Goal: Transaction & Acquisition: Purchase product/service

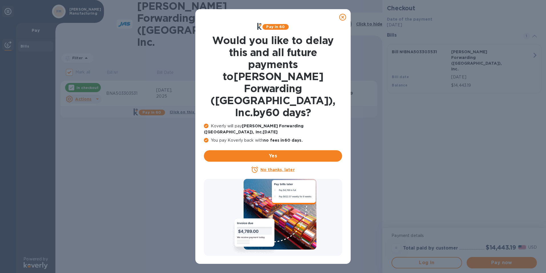
click at [343, 18] on icon at bounding box center [342, 17] width 7 height 7
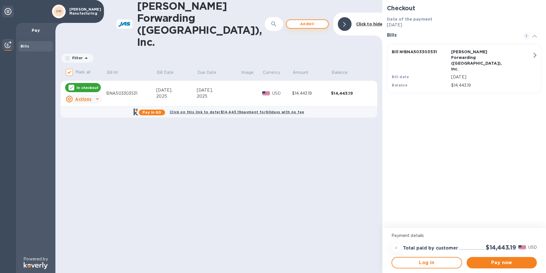
click at [298, 21] on span "Add bill" at bounding box center [307, 24] width 33 height 7
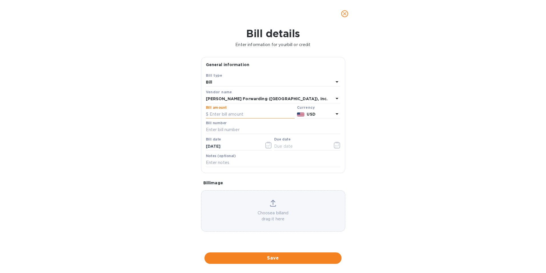
click at [238, 114] on input "text" at bounding box center [250, 114] width 89 height 9
type input "4,705.30"
click at [233, 133] on input "text" at bounding box center [273, 129] width 135 height 9
type input "BNA503333310"
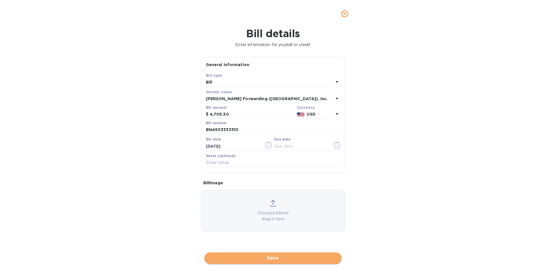
click at [276, 258] on span "Save" at bounding box center [273, 257] width 128 height 7
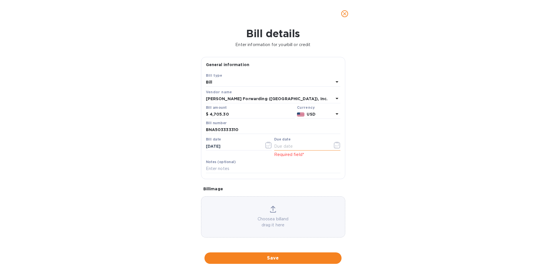
click at [334, 145] on icon "button" at bounding box center [337, 144] width 7 height 7
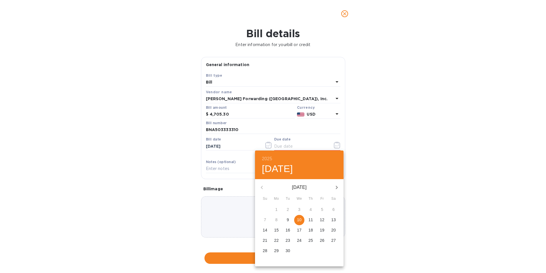
click at [300, 219] on p "10" at bounding box center [299, 220] width 5 height 6
type input "[DATE]"
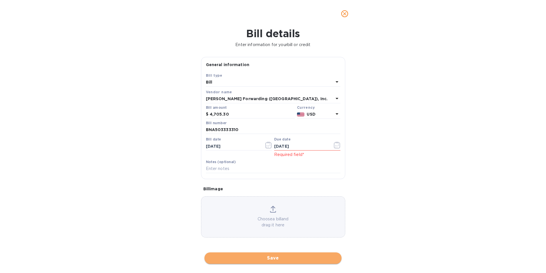
click at [281, 257] on span "Save" at bounding box center [273, 257] width 128 height 7
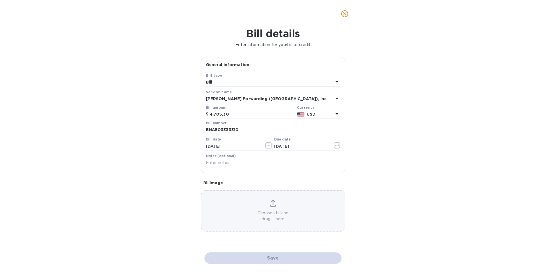
checkbox input "false"
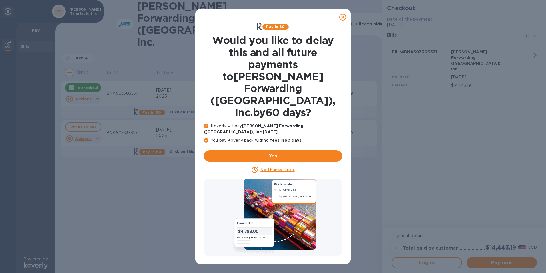
click at [341, 18] on icon at bounding box center [342, 17] width 7 height 7
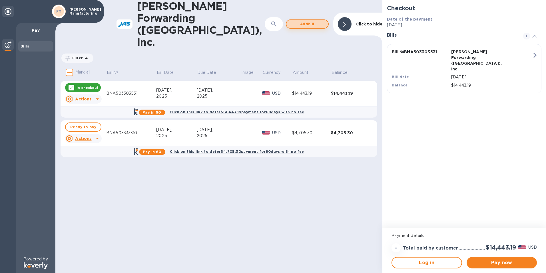
click at [317, 21] on span "Add bill" at bounding box center [307, 24] width 33 height 7
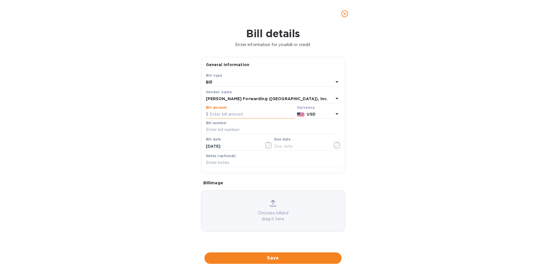
click at [220, 112] on input "text" at bounding box center [250, 114] width 89 height 9
type input "10,446.70"
click at [257, 123] on div "Bill number" at bounding box center [273, 127] width 135 height 13
click at [256, 128] on input "text" at bounding box center [273, 129] width 135 height 9
type input "BNA503333416"
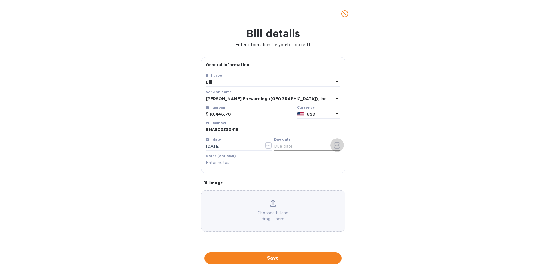
click at [336, 146] on icon "button" at bounding box center [337, 144] width 7 height 7
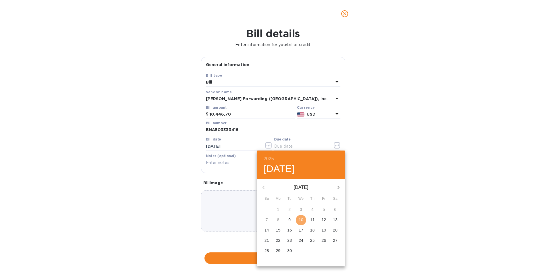
click at [303, 218] on p "10" at bounding box center [301, 220] width 5 height 6
type input "[DATE]"
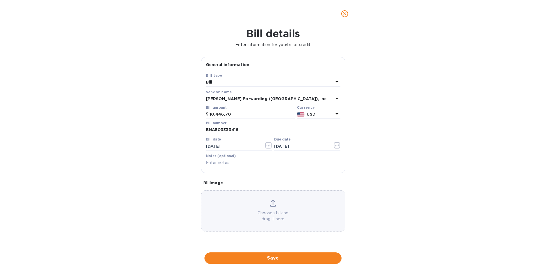
click at [339, 82] on icon at bounding box center [337, 81] width 7 height 7
click at [339, 82] on div "Bill type Bill Credit" at bounding box center [273, 99] width 135 height 43
click at [234, 95] on p "Bill" at bounding box center [271, 96] width 121 height 6
click at [274, 255] on span "Save" at bounding box center [273, 257] width 128 height 7
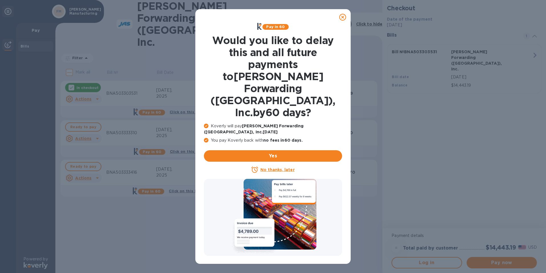
click at [344, 17] on icon at bounding box center [342, 17] width 7 height 7
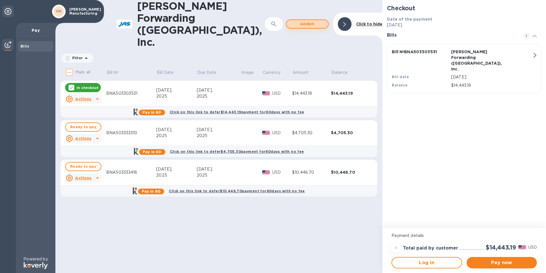
click at [306, 21] on span "Add bill" at bounding box center [307, 24] width 33 height 7
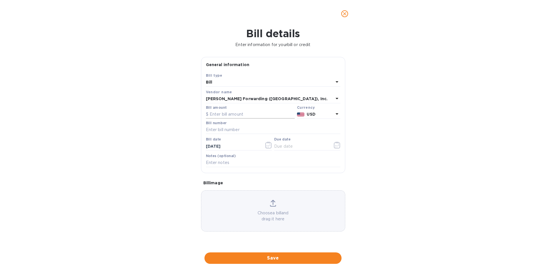
click at [239, 115] on input "text" at bounding box center [250, 114] width 89 height 9
type input "4,609.68"
click at [240, 130] on input "text" at bounding box center [273, 129] width 135 height 9
type input "BNA503338477"
click at [335, 146] on icon "button" at bounding box center [337, 144] width 7 height 7
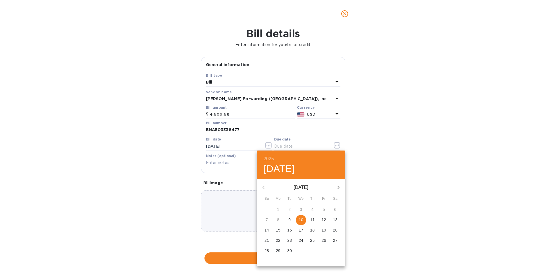
click at [301, 223] on button "10" at bounding box center [301, 220] width 10 height 10
type input "[DATE]"
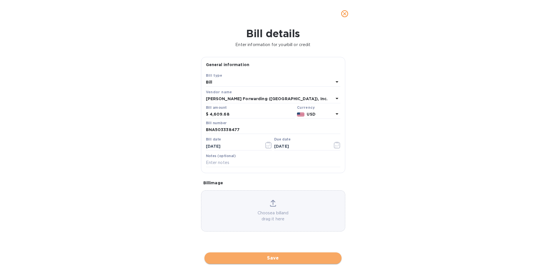
click at [274, 256] on span "Save" at bounding box center [273, 257] width 128 height 7
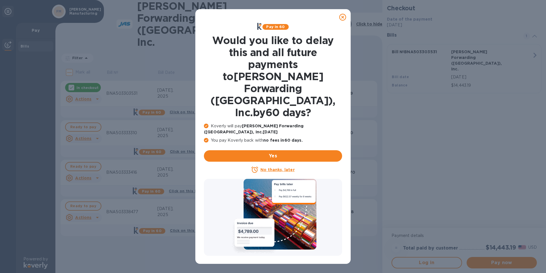
click at [345, 17] on icon at bounding box center [342, 17] width 7 height 7
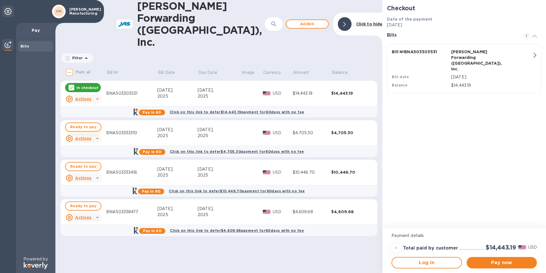
click at [79, 123] on span "Ready to pay" at bounding box center [83, 126] width 26 height 7
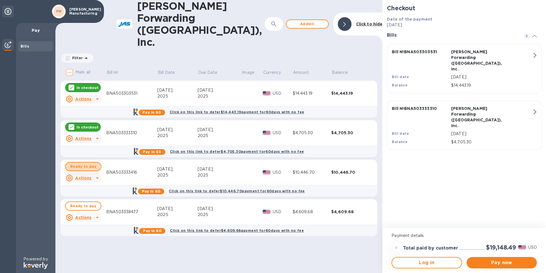
click at [82, 163] on span "Ready to pay" at bounding box center [83, 166] width 26 height 7
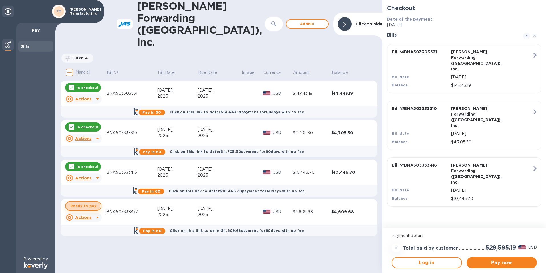
click at [82, 202] on span "Ready to pay" at bounding box center [83, 205] width 26 height 7
checkbox input "true"
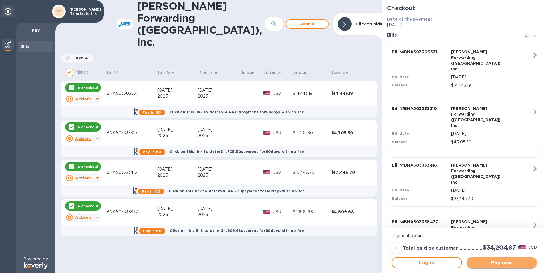
click at [496, 260] on span "Pay now" at bounding box center [501, 262] width 61 height 7
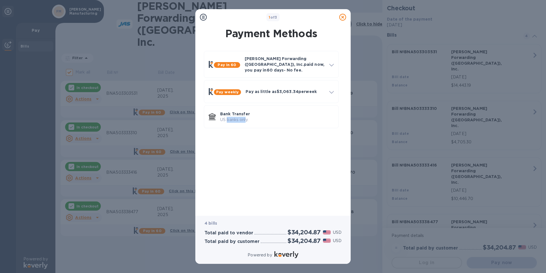
drag, startPoint x: 227, startPoint y: 113, endPoint x: 247, endPoint y: 157, distance: 48.2
click at [247, 157] on div "Pay in 60 [PERSON_NAME] Forwarding ([GEOGRAPHIC_DATA]), Inc. paid now, you pay …" at bounding box center [271, 127] width 146 height 163
drag, startPoint x: 247, startPoint y: 157, endPoint x: 332, endPoint y: 63, distance: 127.0
click at [332, 64] on icon at bounding box center [331, 65] width 5 height 3
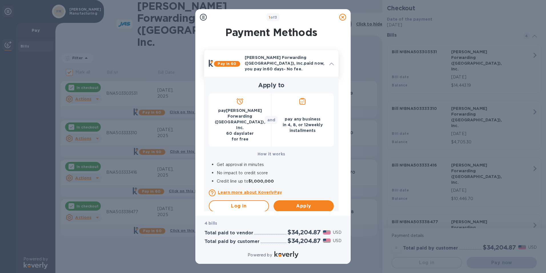
click at [332, 63] on span at bounding box center [331, 63] width 5 height 5
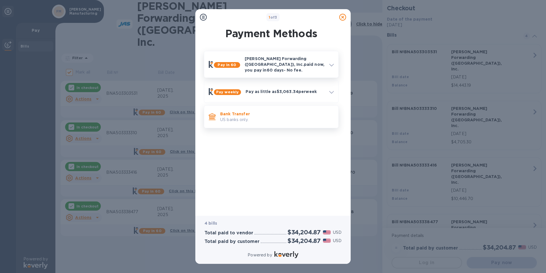
click at [232, 117] on p "US banks only." at bounding box center [277, 120] width 114 height 6
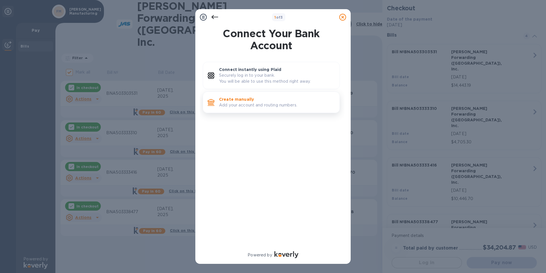
click at [261, 99] on p "Create manually" at bounding box center [277, 99] width 116 height 6
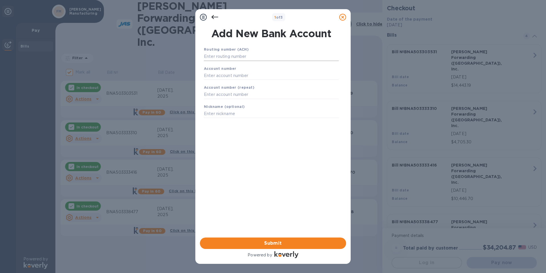
click at [256, 57] on input "text" at bounding box center [271, 56] width 135 height 9
click at [271, 54] on input "text" at bounding box center [271, 56] width 135 height 9
type input "0044000024"
type input "01068335266"
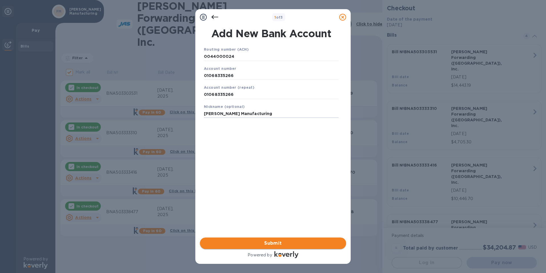
type input "[PERSON_NAME] Manufacturing"
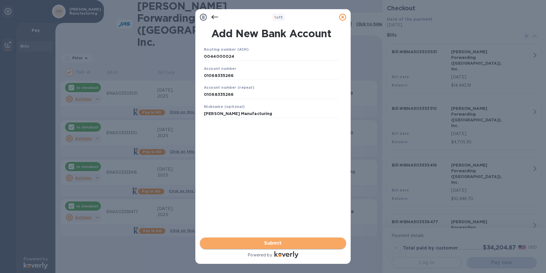
click at [271, 240] on span "Submit" at bounding box center [273, 242] width 137 height 7
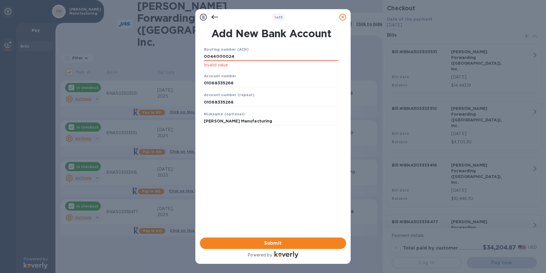
drag, startPoint x: 238, startPoint y: 58, endPoint x: 191, endPoint y: 56, distance: 46.9
click at [191, 56] on div "1 of 3 Add New Bank Account Routing number (ACH) [FINANCIAL_ID] Invalid value A…" at bounding box center [273, 136] width 546 height 273
type input "044000024"
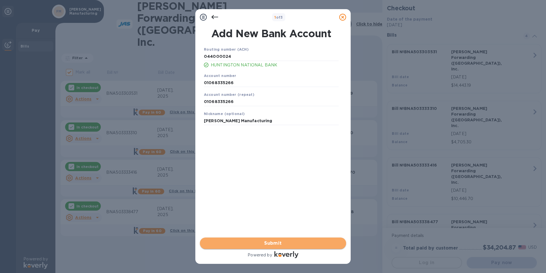
click at [273, 244] on span "Submit" at bounding box center [273, 242] width 137 height 7
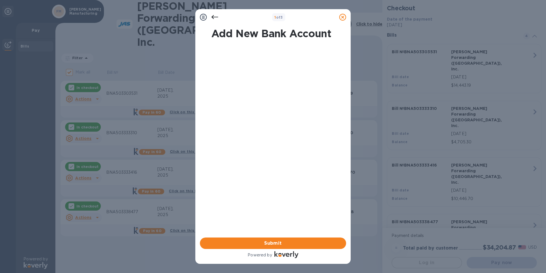
click at [248, 54] on div at bounding box center [271, 134] width 146 height 185
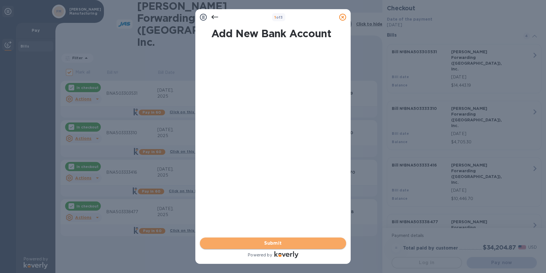
click at [271, 244] on span "Submit" at bounding box center [273, 242] width 137 height 7
